Goal: Task Accomplishment & Management: Use online tool/utility

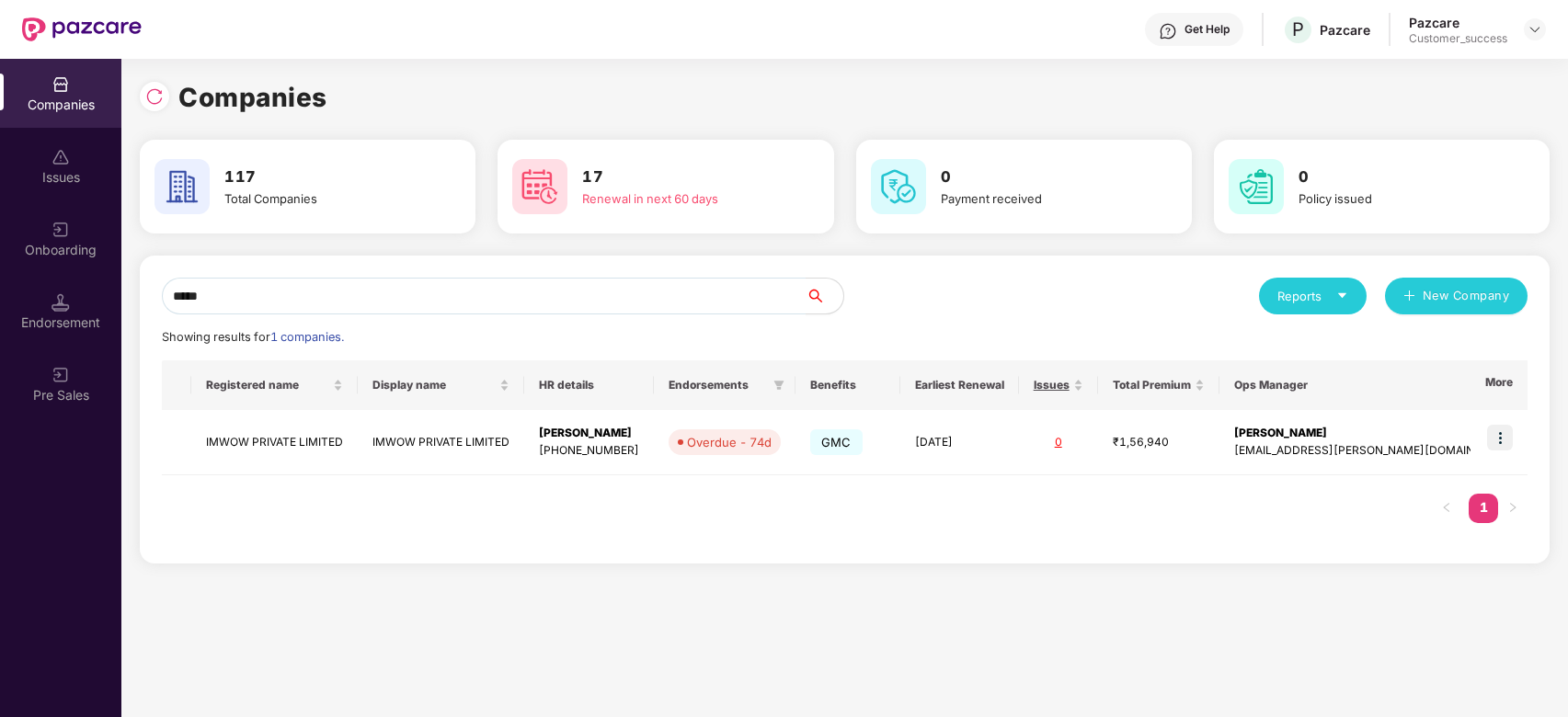
scroll to position [0, 1]
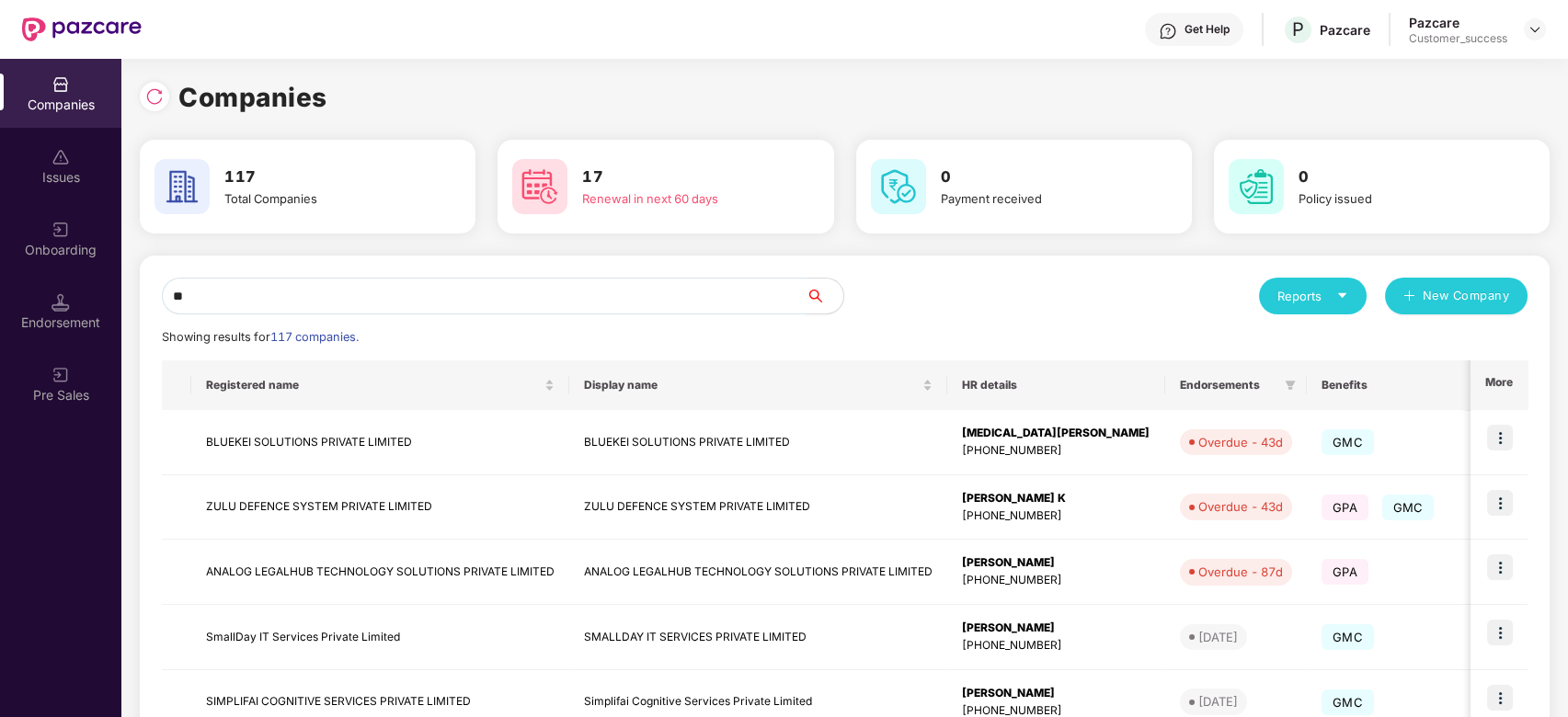
type input "*"
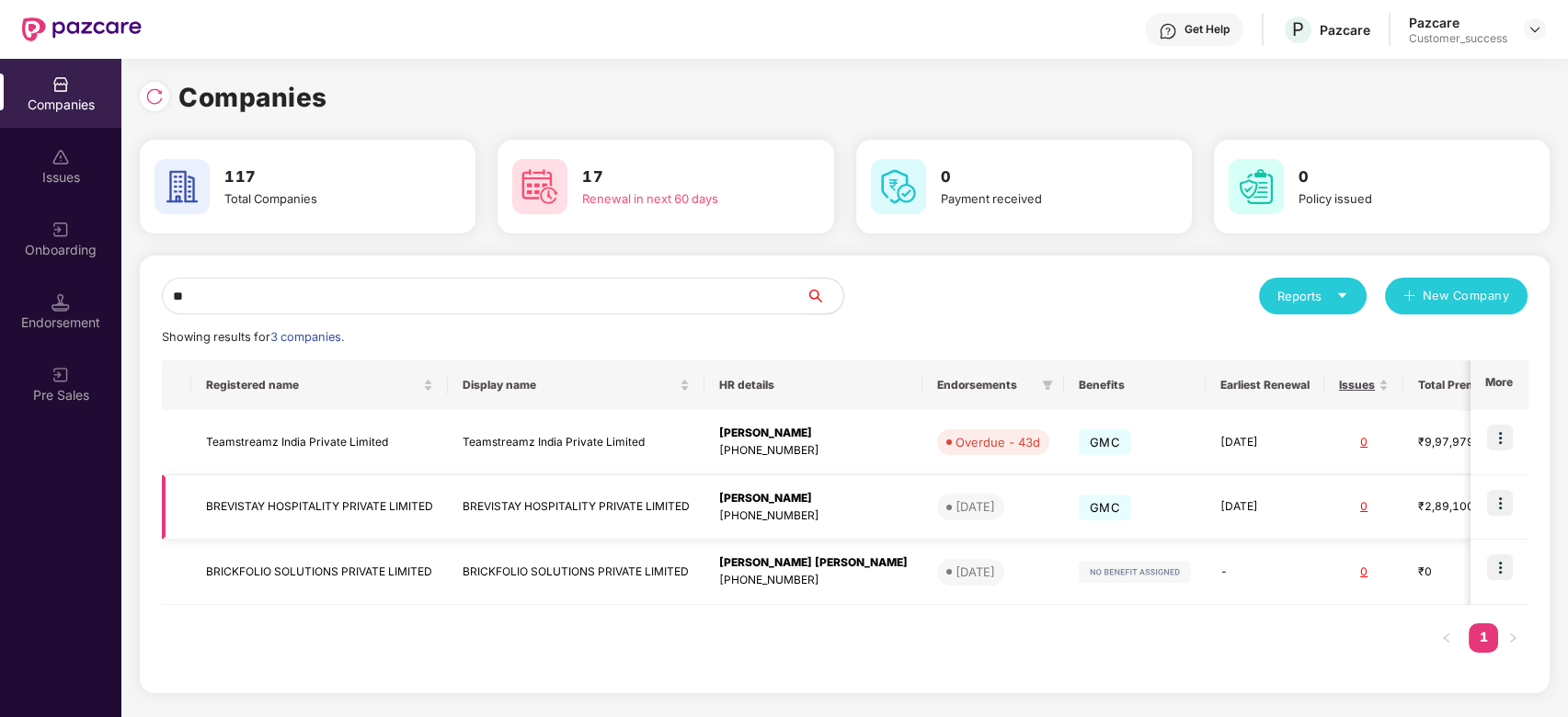
type input "**"
click at [268, 506] on td "BREVISTAY HOSPITALITY PRIVATE LIMITED" at bounding box center [319, 508] width 257 height 66
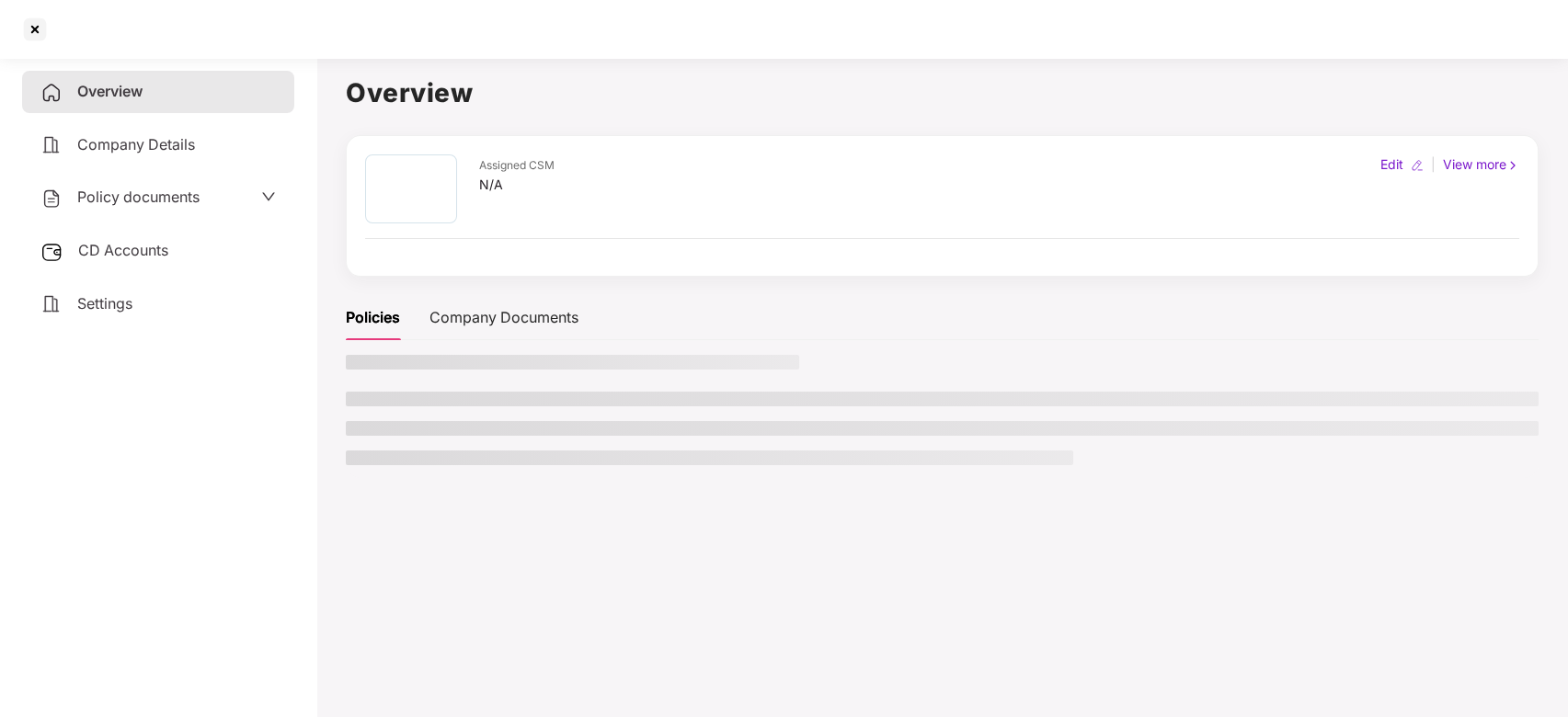
scroll to position [0, 0]
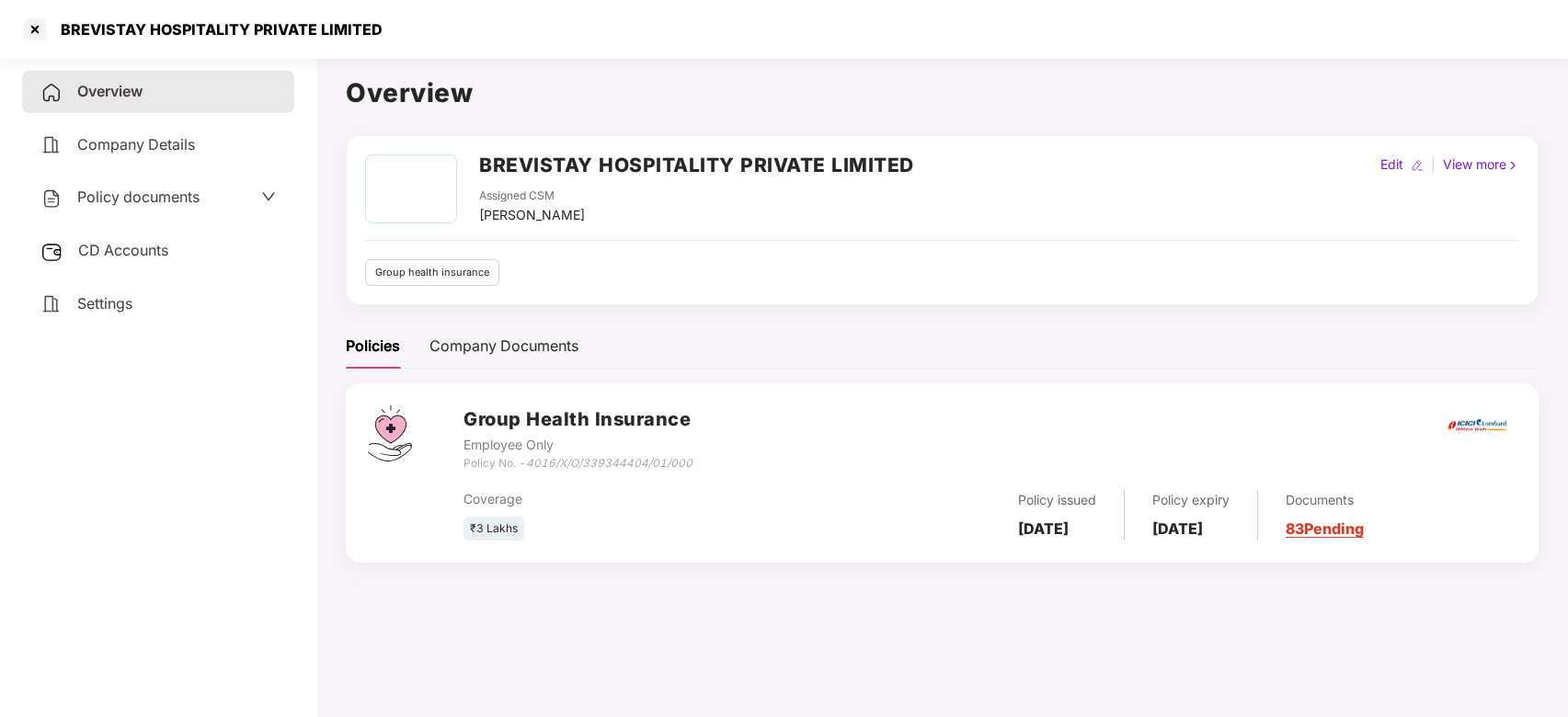
click at [165, 246] on span "CD Accounts" at bounding box center [123, 250] width 90 height 18
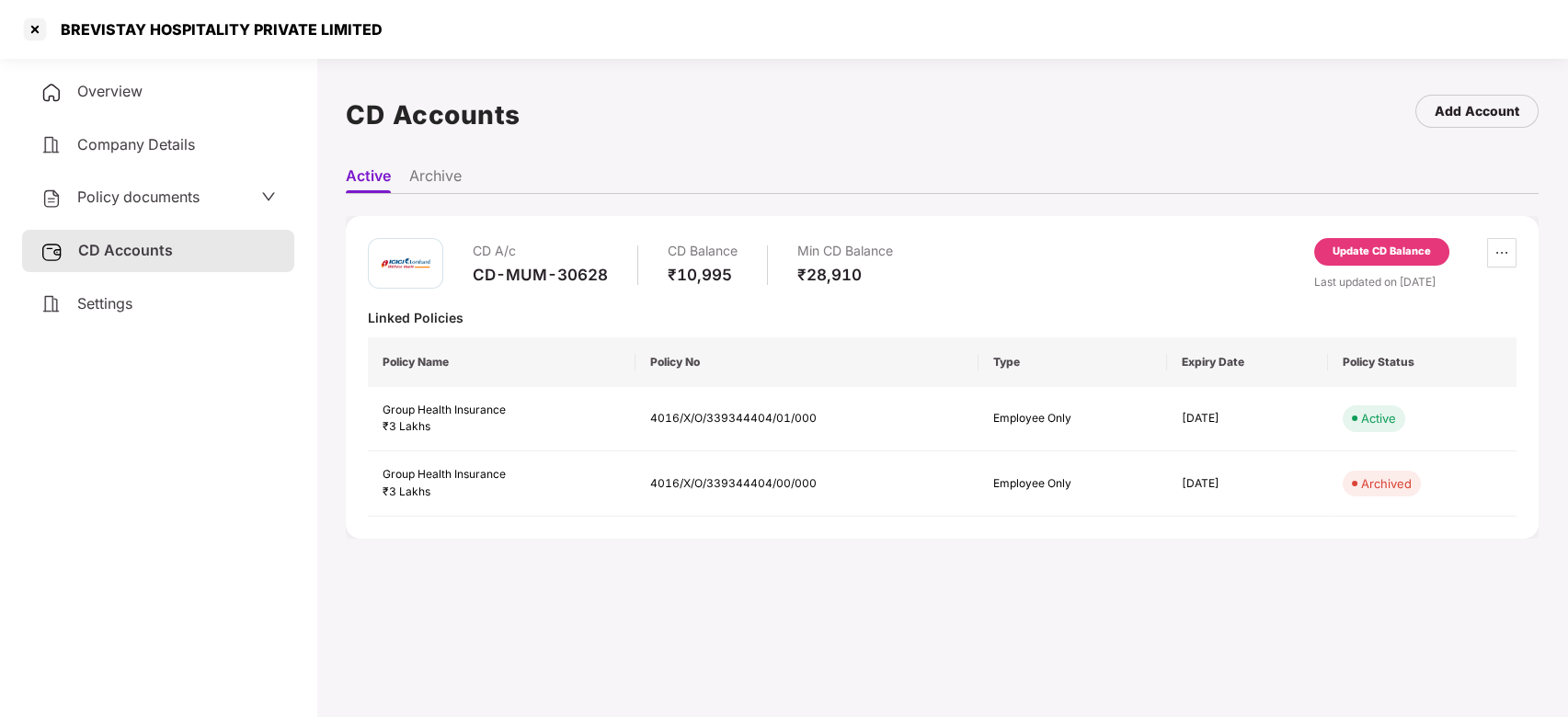
click at [146, 91] on div "Overview" at bounding box center [158, 91] width 272 height 43
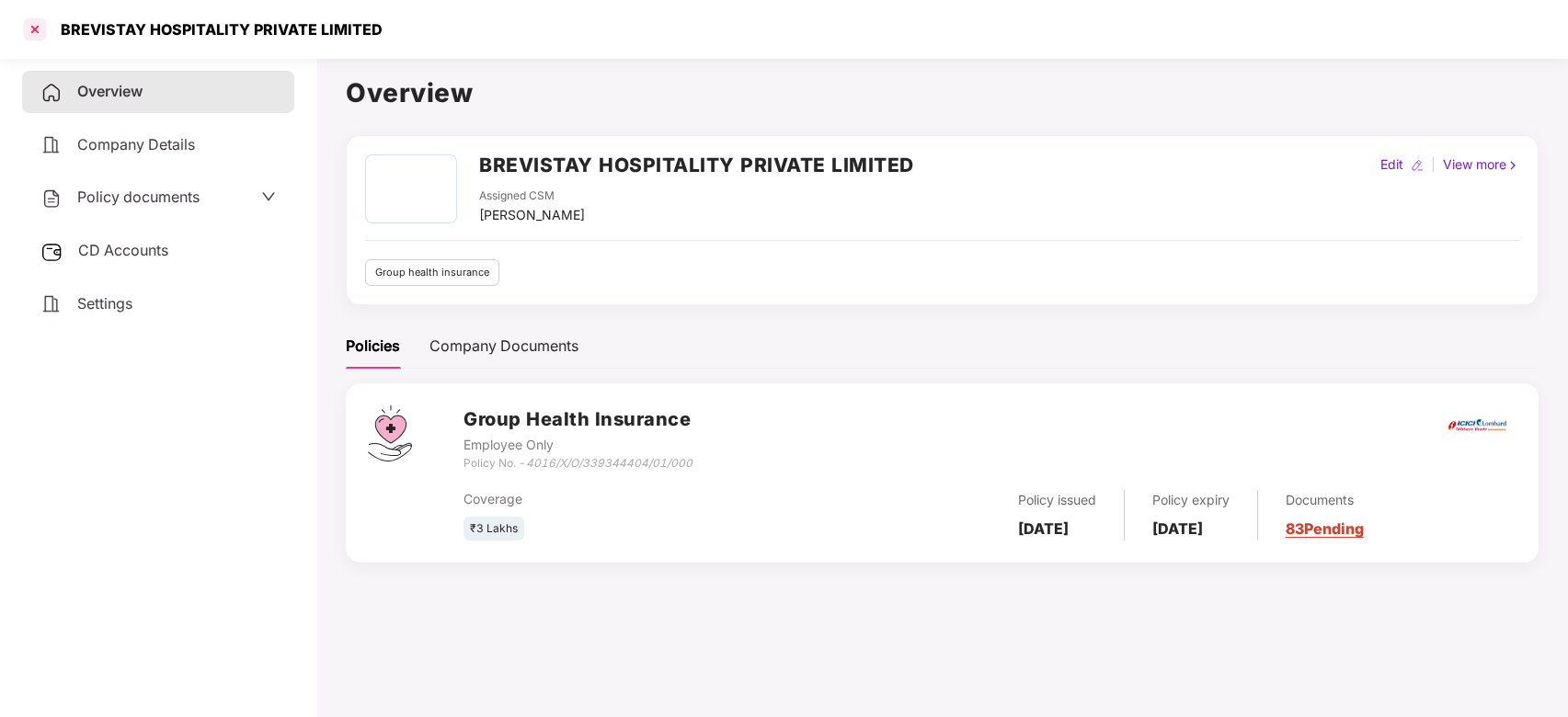
click at [37, 33] on div at bounding box center [35, 30] width 30 height 30
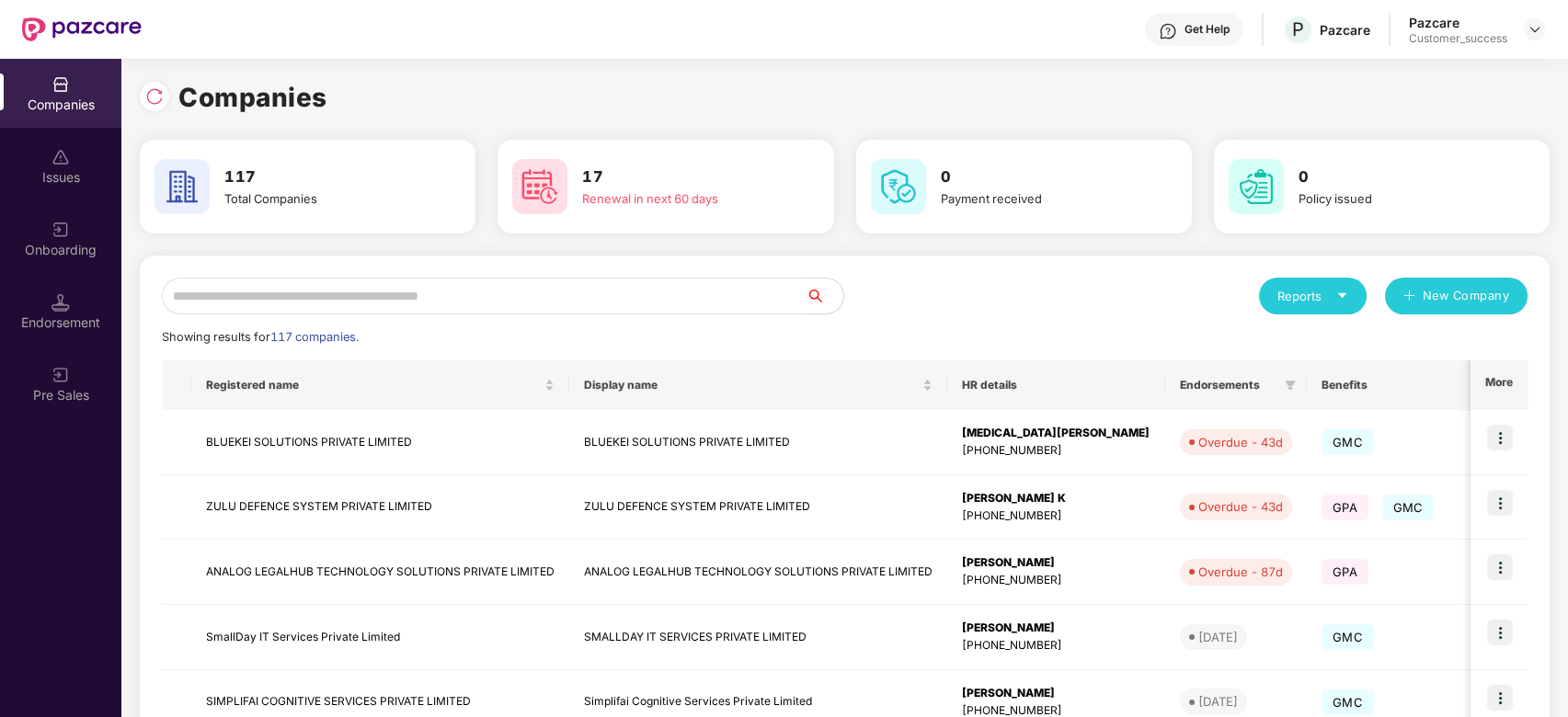
click at [376, 279] on input "text" at bounding box center [484, 295] width 644 height 37
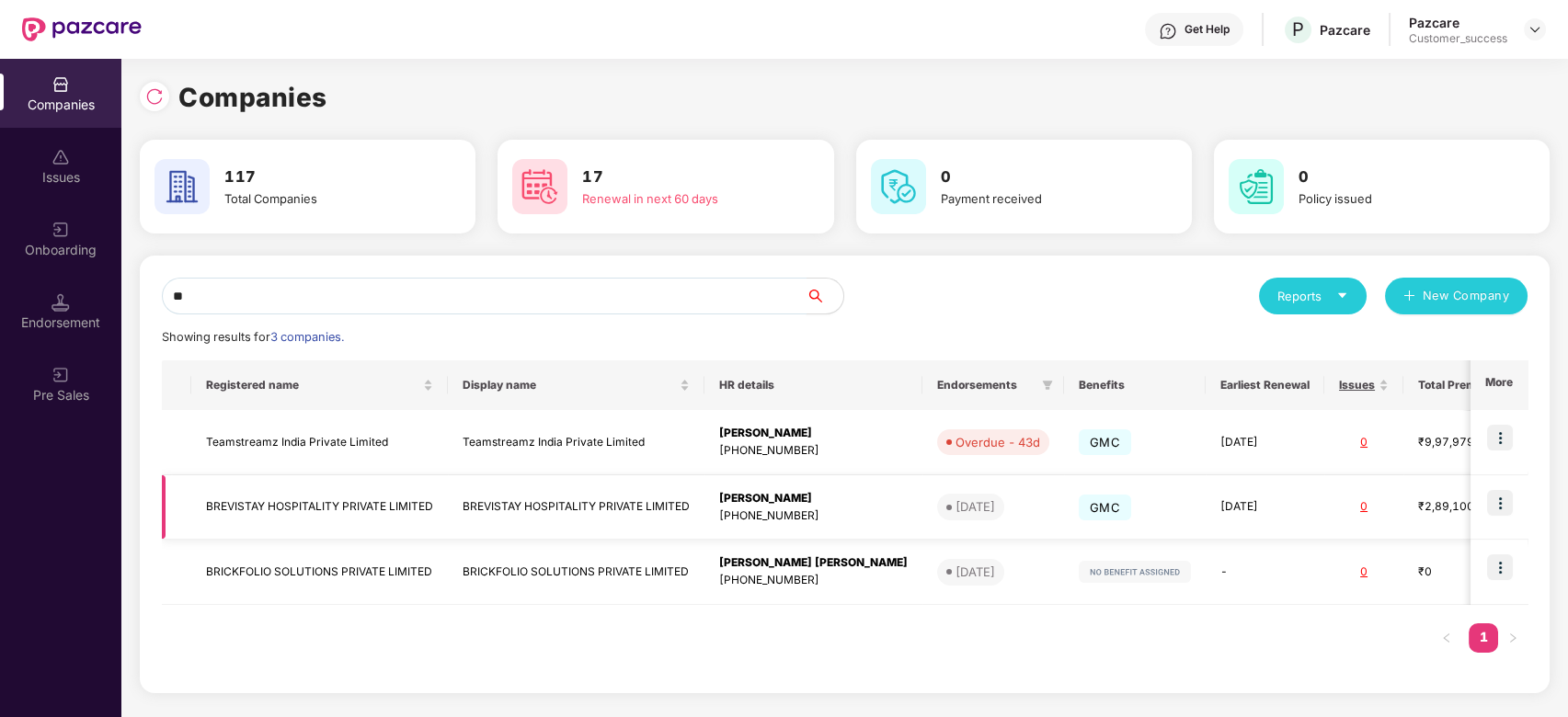
type input "**"
click at [1502, 504] on img at bounding box center [1499, 503] width 26 height 26
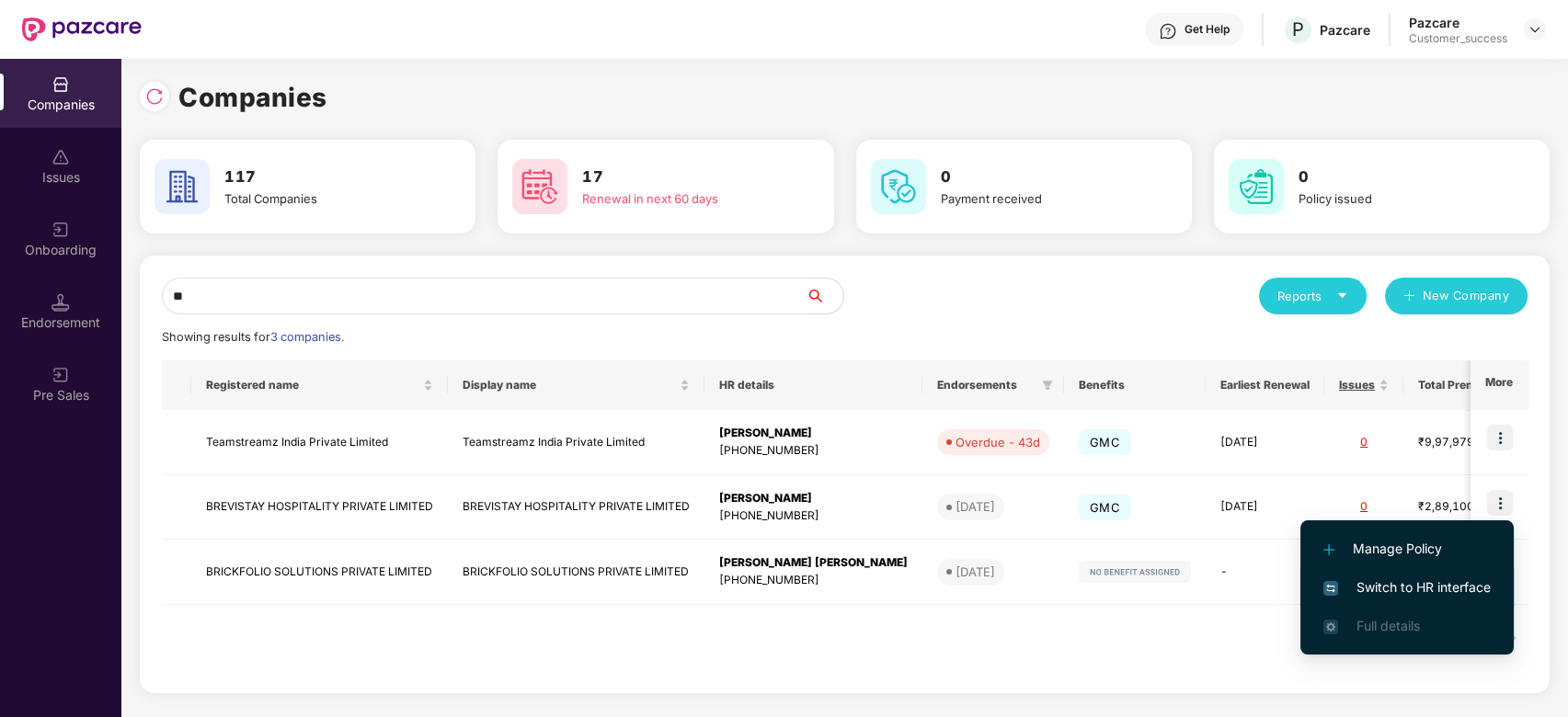
click at [1388, 586] on span "Switch to HR interface" at bounding box center [1407, 588] width 167 height 20
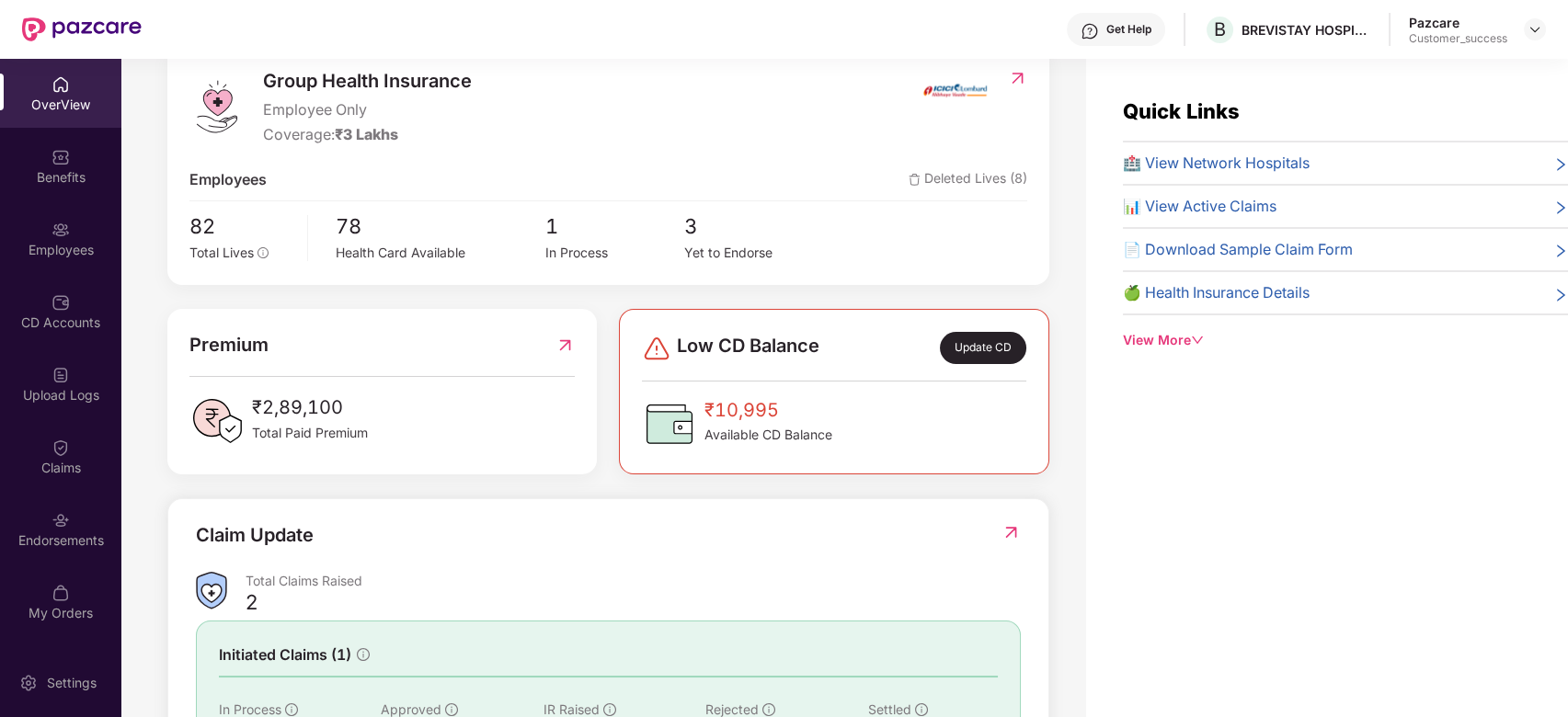
scroll to position [276, 0]
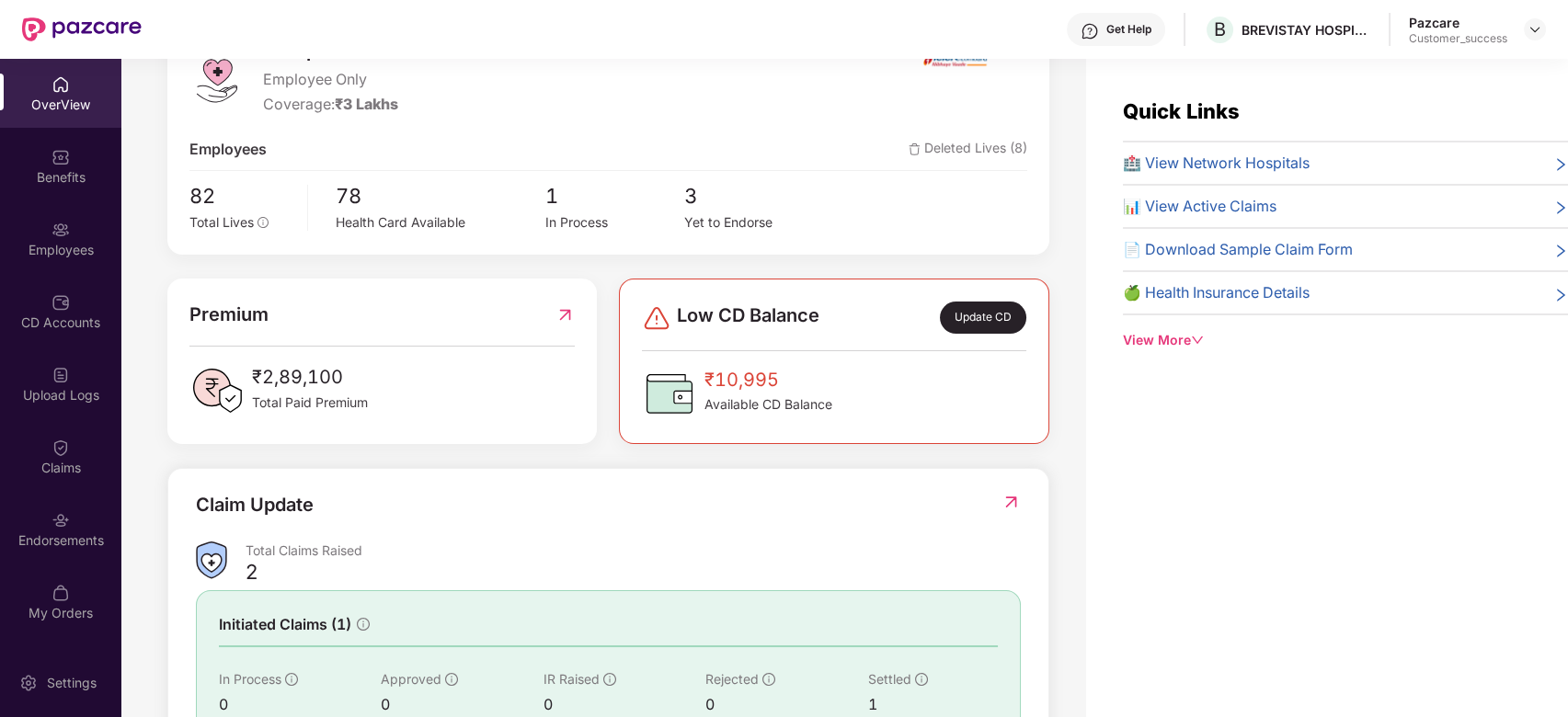
click at [985, 318] on div "Update CD" at bounding box center [982, 317] width 87 height 32
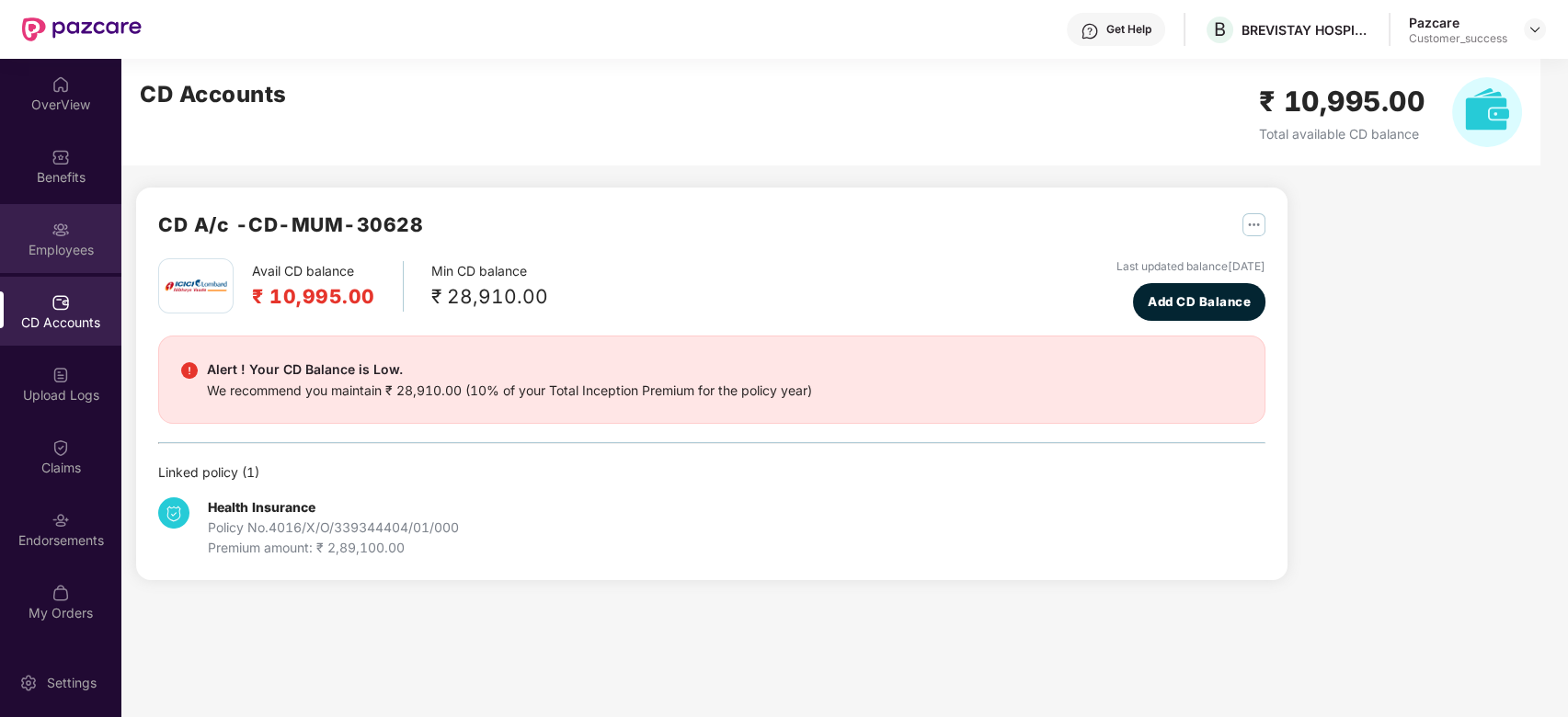
click at [62, 233] on img at bounding box center [61, 230] width 18 height 18
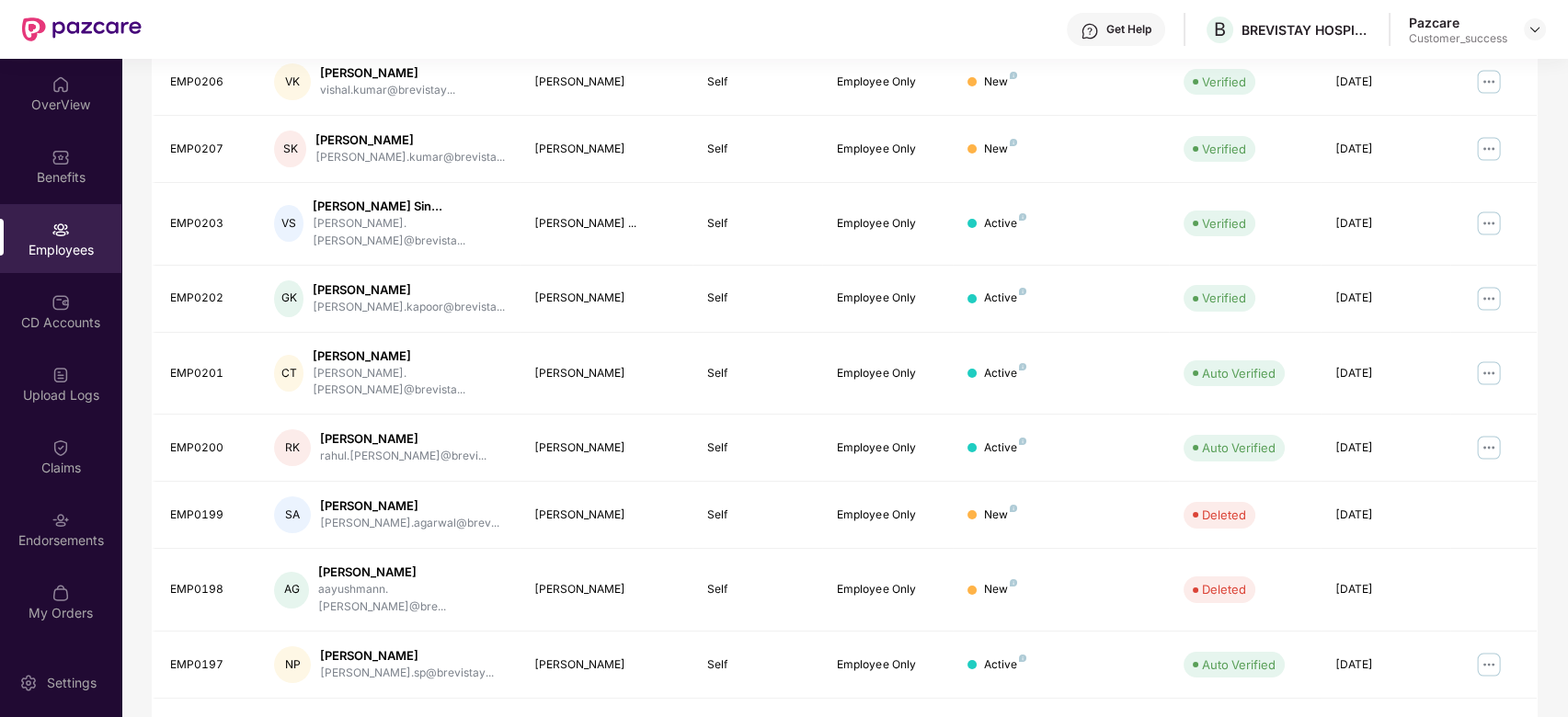
scroll to position [0, 0]
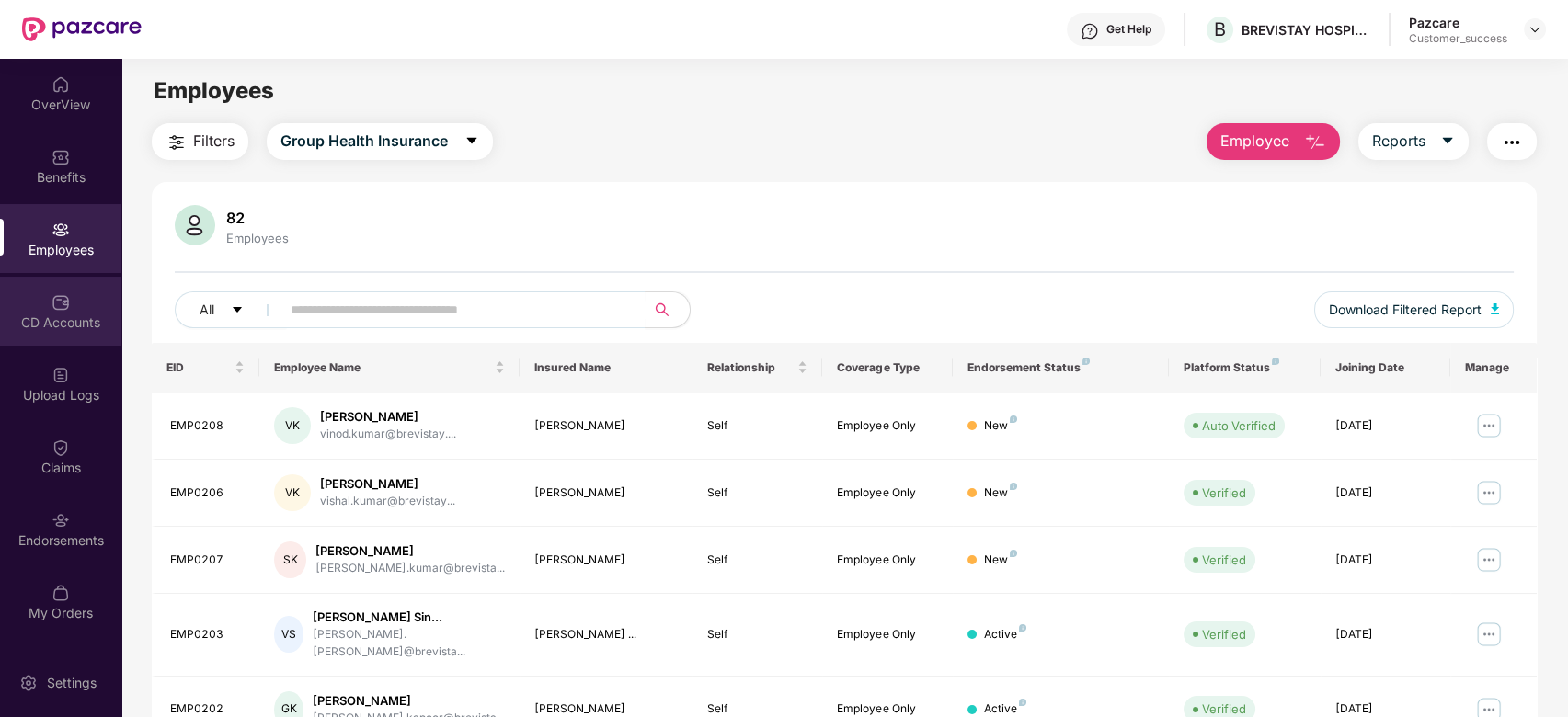
click at [75, 299] on div "CD Accounts" at bounding box center [61, 310] width 121 height 69
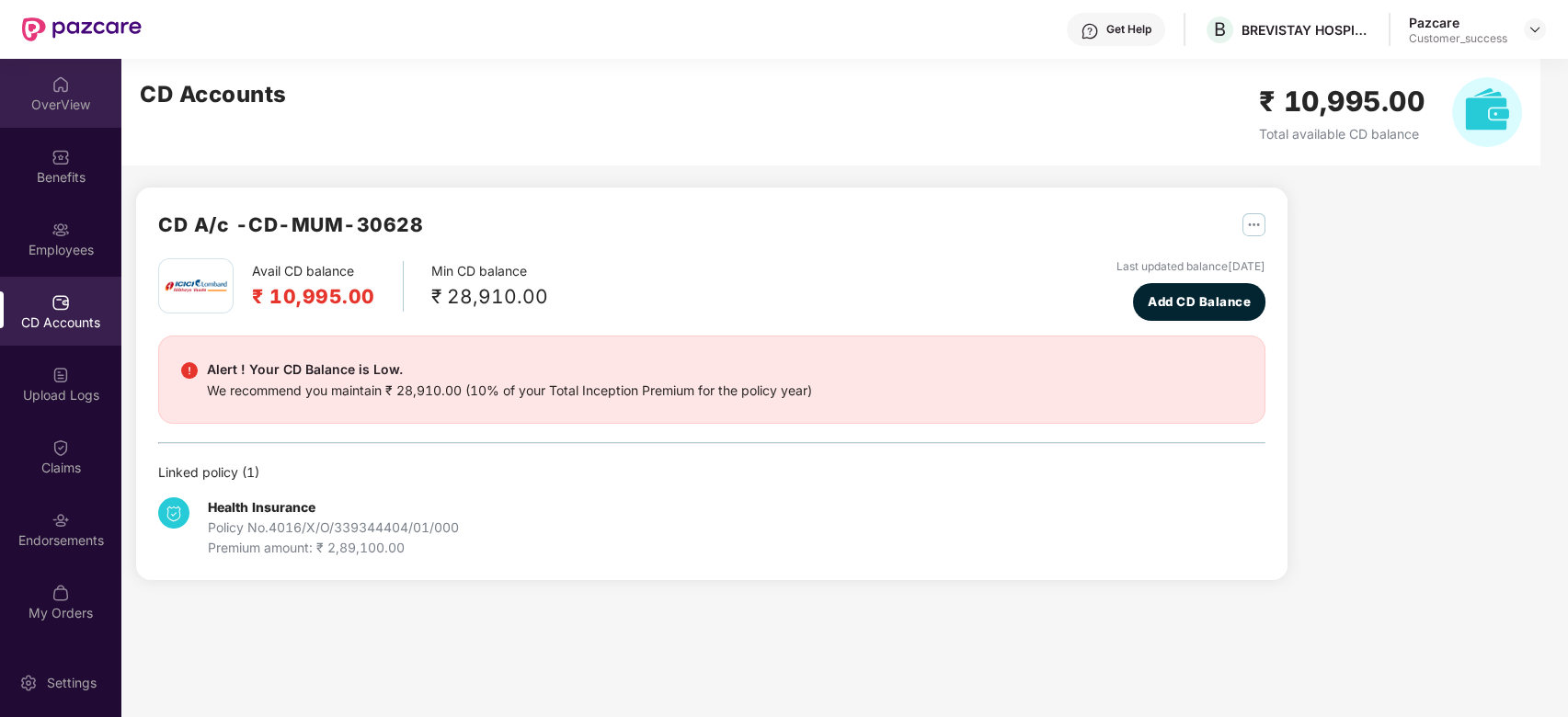
click at [58, 106] on div "OverView" at bounding box center [61, 104] width 121 height 18
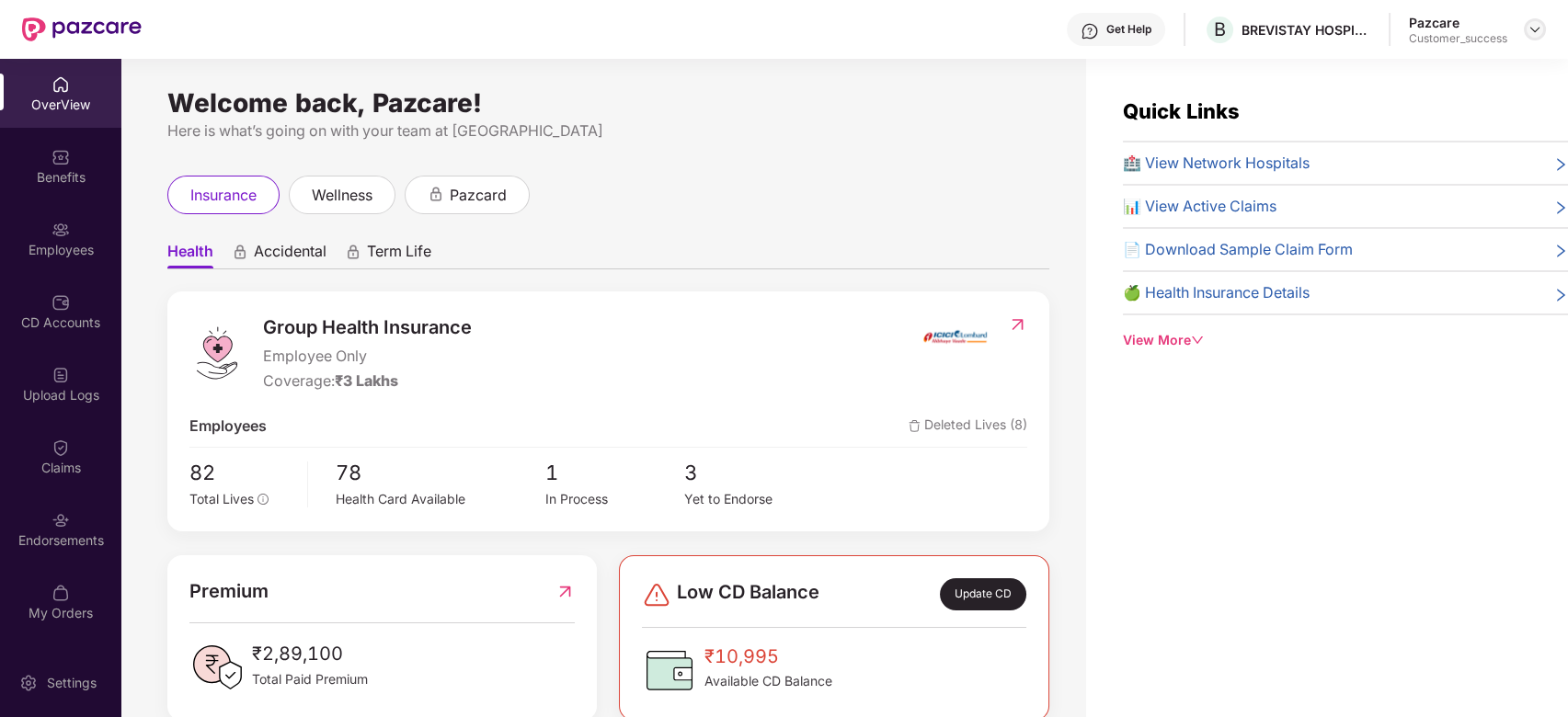
click at [1536, 27] on img at bounding box center [1534, 29] width 15 height 15
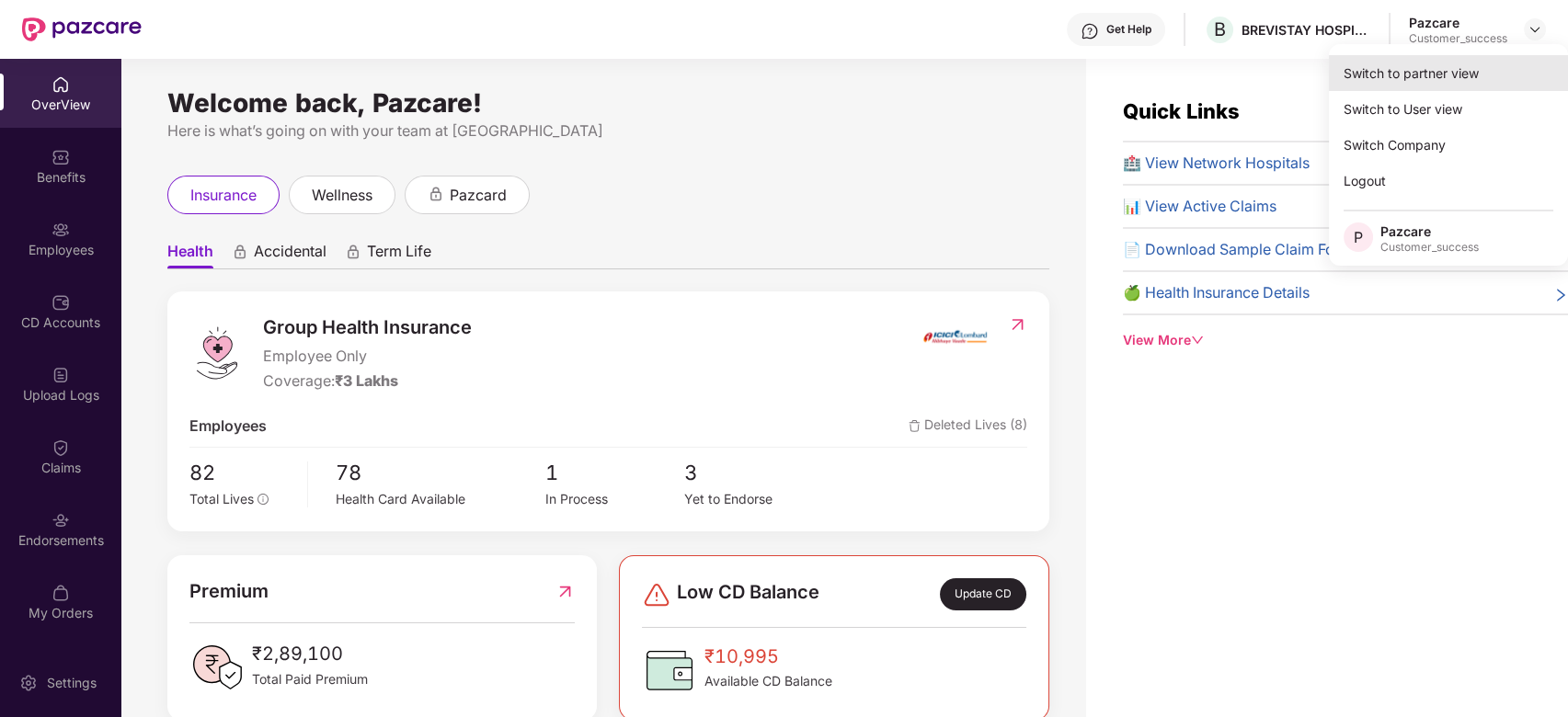
click at [1436, 78] on div "Switch to partner view" at bounding box center [1448, 73] width 239 height 36
